Goal: Task Accomplishment & Management: Manage account settings

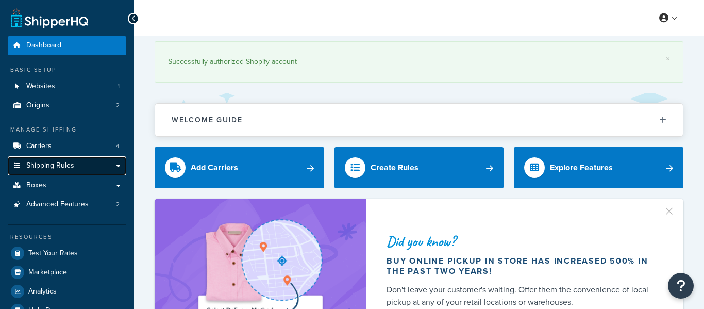
click at [60, 161] on span "Shipping Rules" at bounding box center [50, 165] width 48 height 9
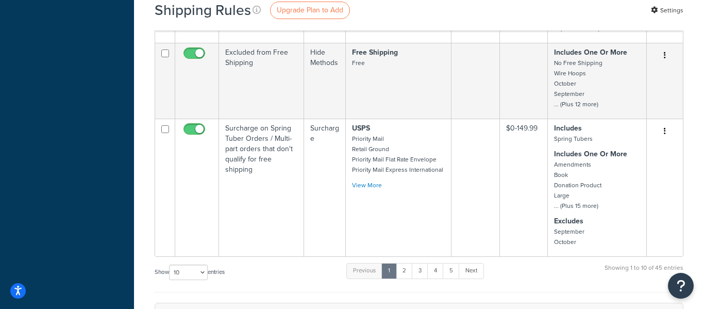
scroll to position [743, 0]
click at [180, 264] on select "10 15 25 50 100 1000" at bounding box center [188, 271] width 39 height 15
select select "50"
click at [170, 264] on select "10 15 25 50 100 1000" at bounding box center [188, 271] width 39 height 15
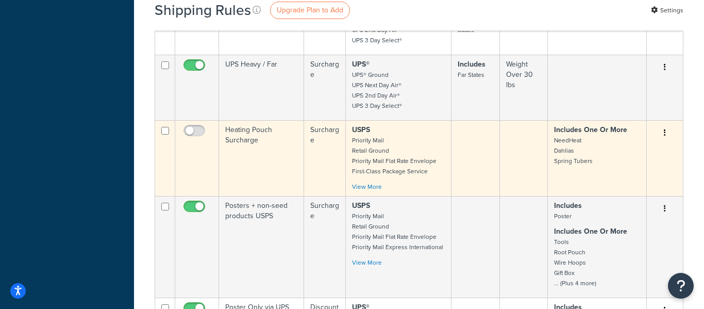
scroll to position [1303, 0]
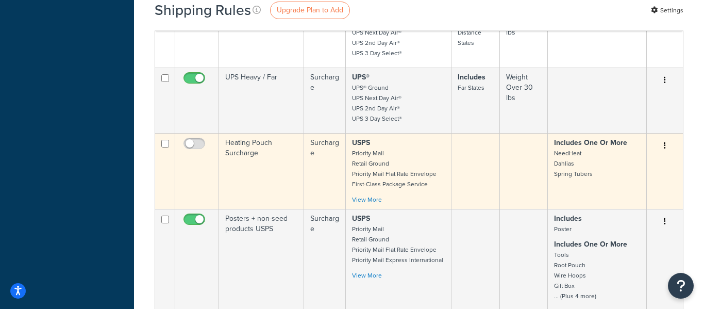
click at [248, 133] on td "Heating Pouch Surcharge" at bounding box center [261, 171] width 85 height 76
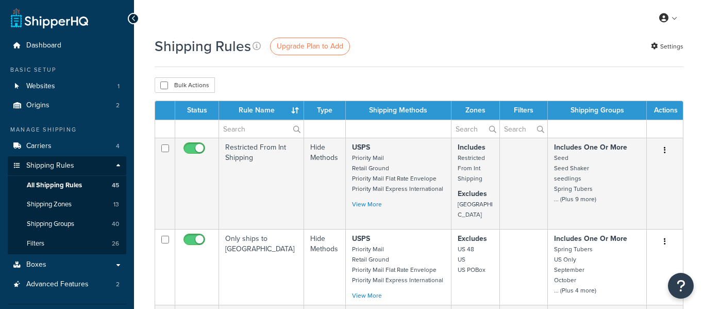
select select "50"
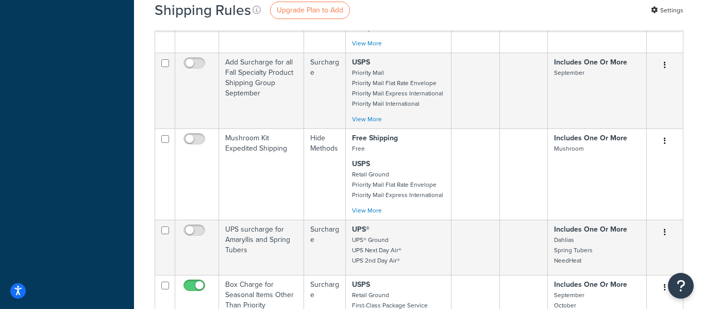
scroll to position [3177, 0]
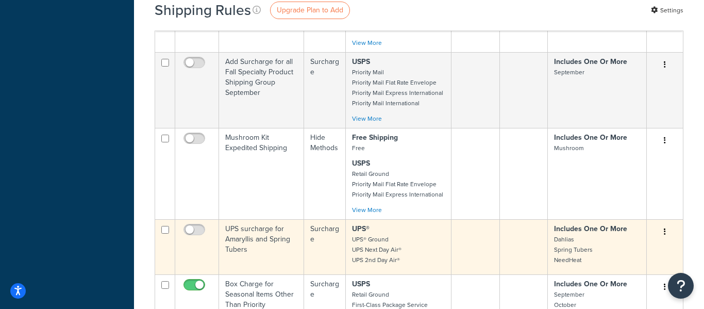
click at [248, 219] on td "UPS surcharge for Amaryllis and Spring Tubers" at bounding box center [261, 246] width 85 height 55
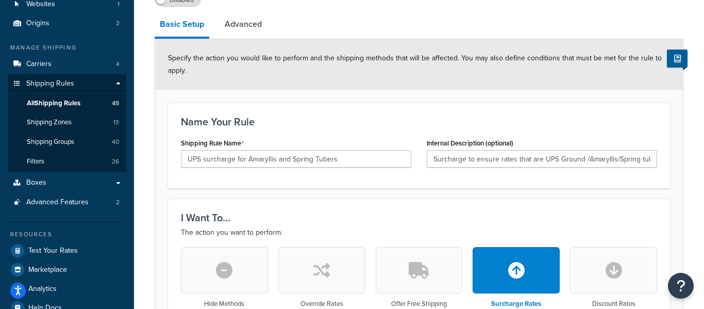
scroll to position [83, 0]
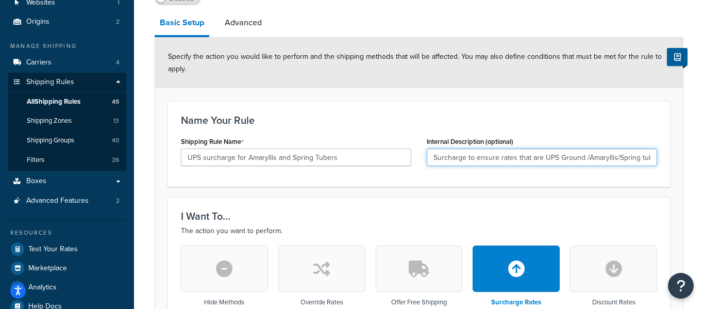
drag, startPoint x: 495, startPoint y: 156, endPoint x: 678, endPoint y: 151, distance: 183.1
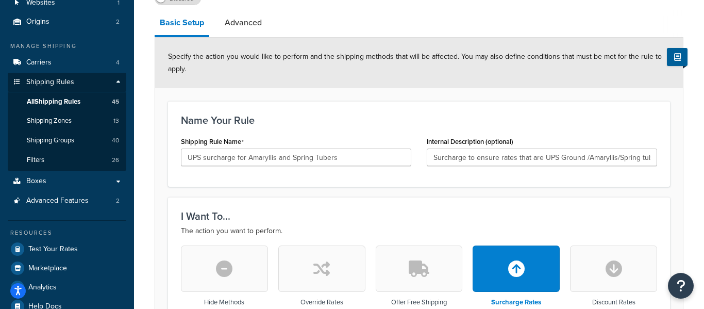
click at [569, 174] on div "Name Your Rule Shipping Rule Name UPS surcharge for Amaryllis and Spring Tubers…" at bounding box center [419, 144] width 502 height 86
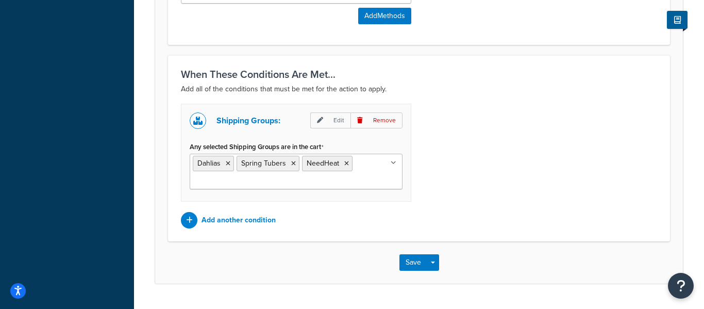
scroll to position [0, 0]
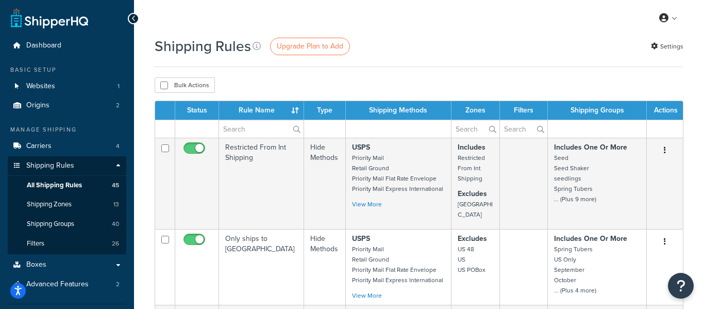
select select "50"
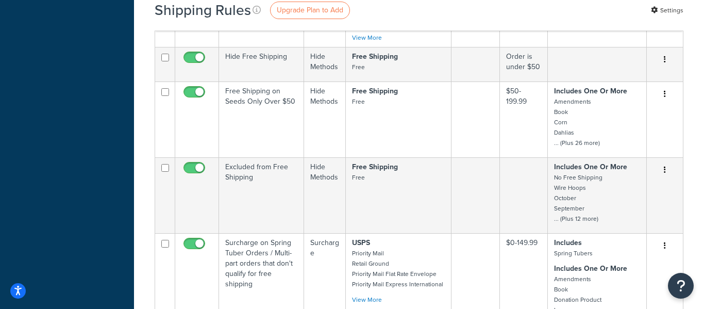
scroll to position [707, 0]
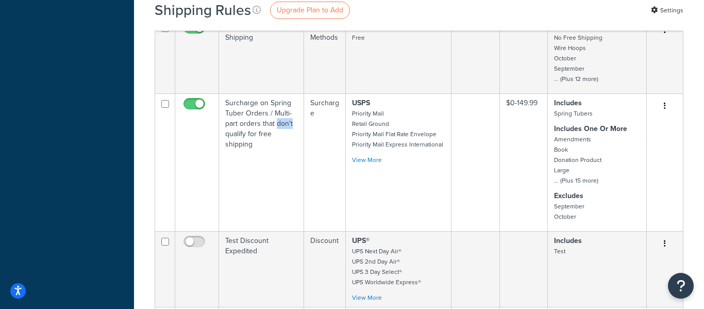
scroll to position [772, 0]
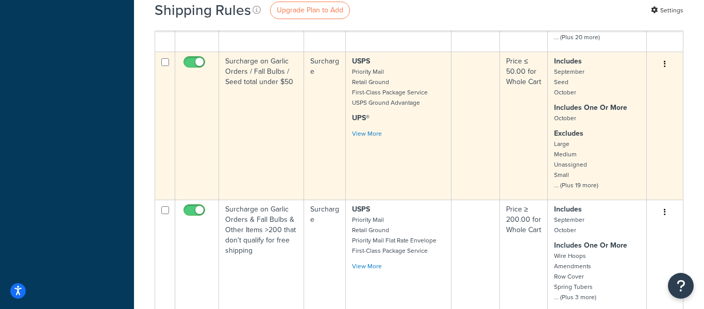
scroll to position [2373, 0]
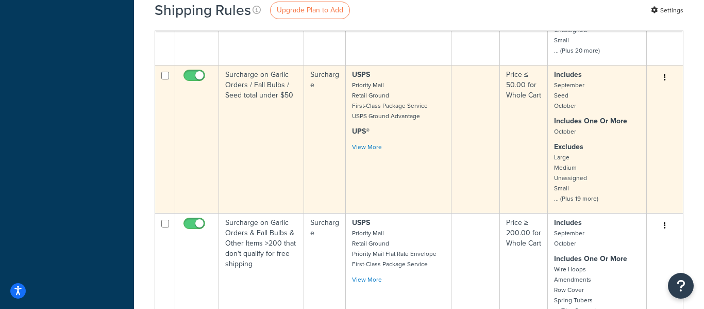
click at [270, 83] on td "Surcharge on Garlic Orders / Fall Bulbs / Seed total under $50" at bounding box center [261, 139] width 85 height 148
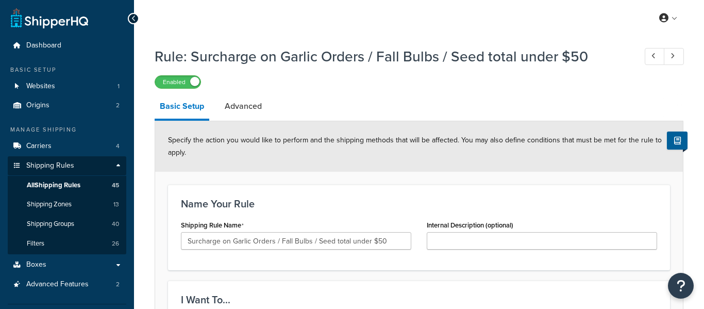
select select "PERCENTAGE"
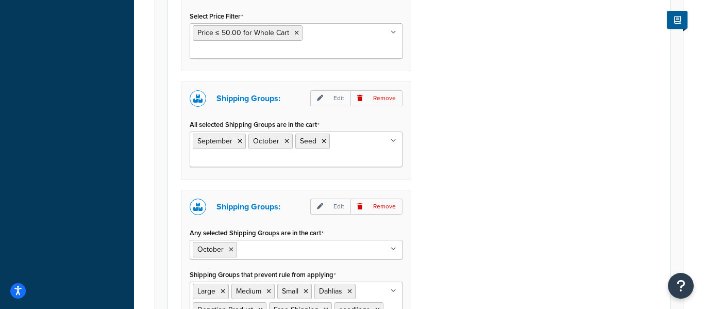
scroll to position [985, 0]
